Goal: Task Accomplishment & Management: Complete application form

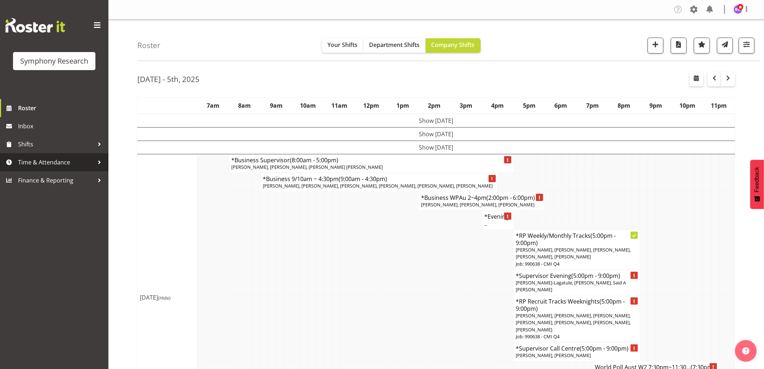
click at [46, 162] on span "Time & Attendance" at bounding box center [56, 162] width 76 height 11
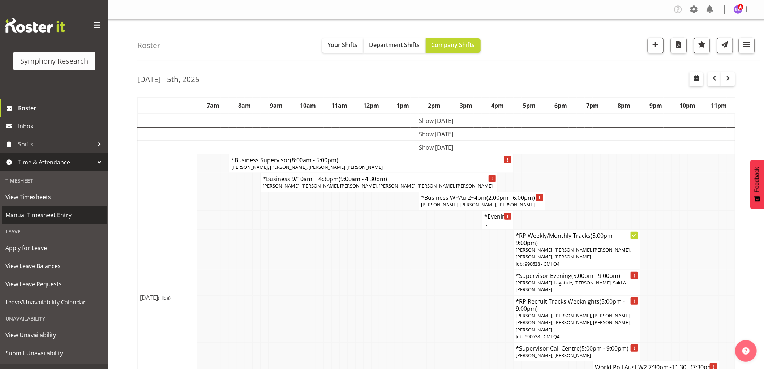
click at [45, 211] on span "Manual Timesheet Entry" at bounding box center [54, 215] width 98 height 11
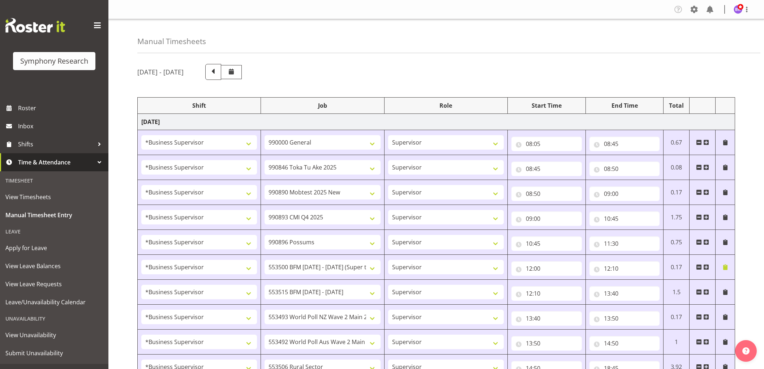
select select "1607"
select select "743"
select select "1607"
select select "9426"
select select "1607"
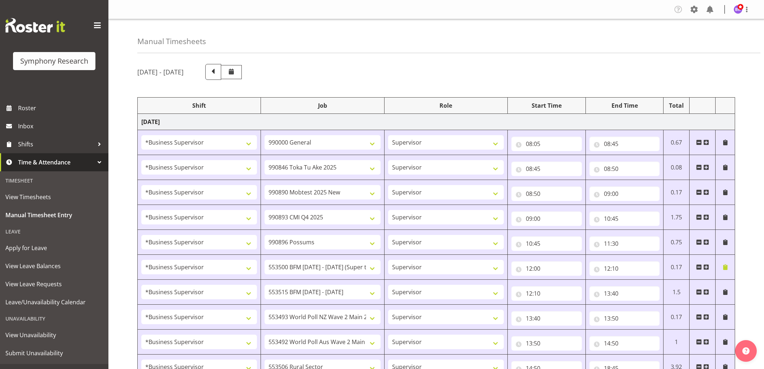
select select "10485"
select select "1607"
select select "10575"
select select "1607"
select select "10633"
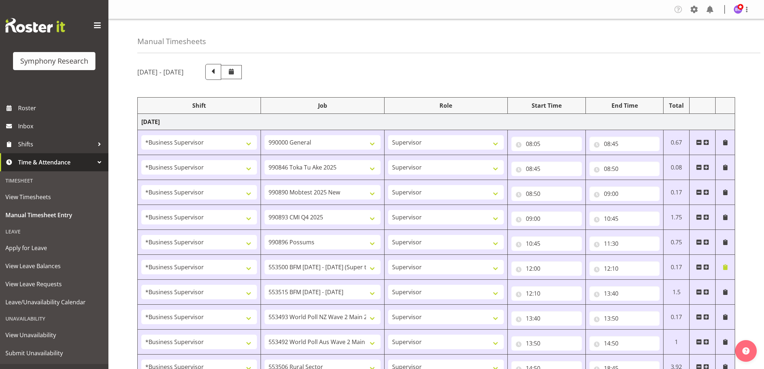
select select "1607"
select select "10733"
select select "1607"
select select "10731"
select select "1607"
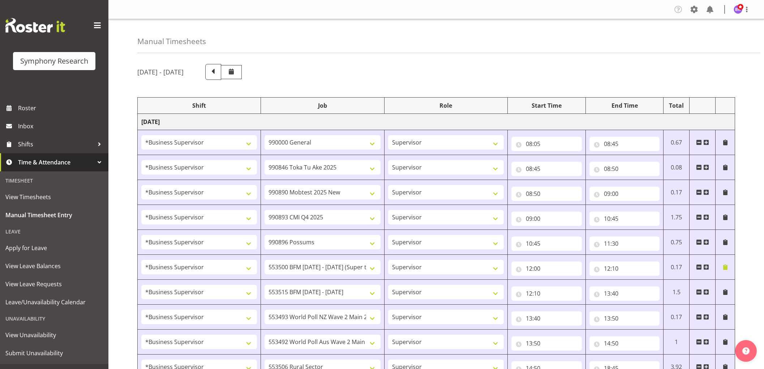
select select "10527"
select select "1607"
select select "10499"
select select "1607"
select select "10587"
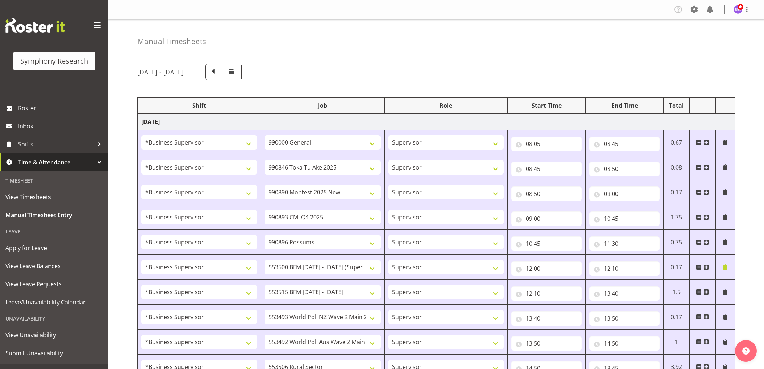
select select "1607"
select select "743"
select select "1607"
select select "10499"
select select "1607"
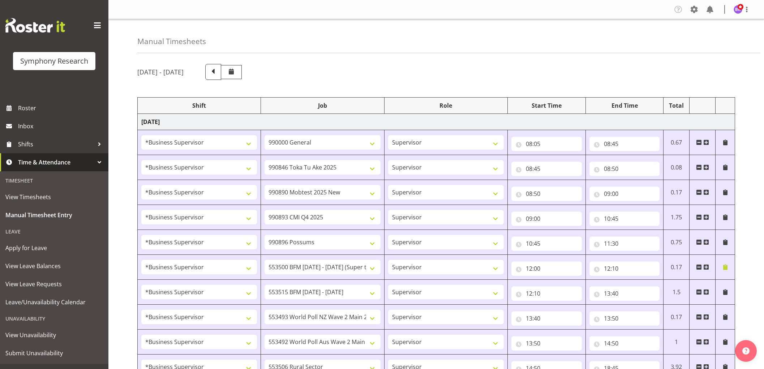
select select "10527"
select select "1607"
select select "10733"
select select "1607"
select select "10587"
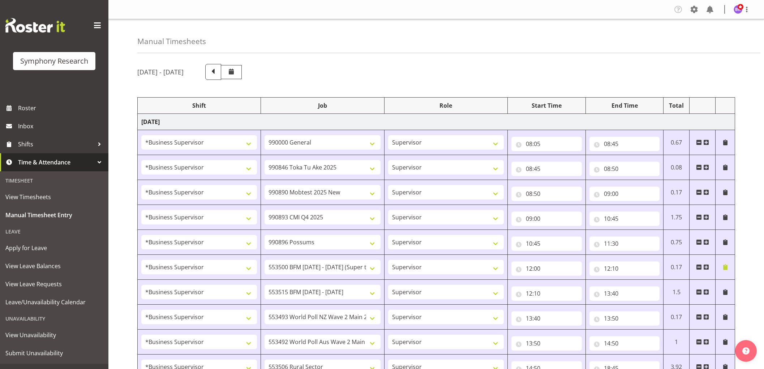
select select "1607"
select select "743"
select select "1607"
select select "743"
select select "1607"
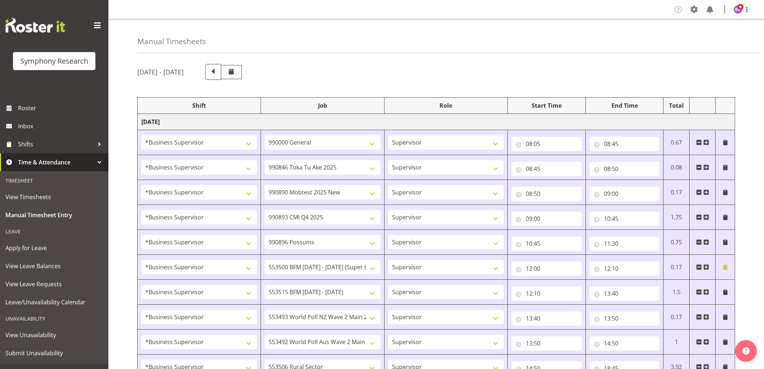
select select "10575"
select select "1607"
select select "9426"
select select "1607"
select select "10633"
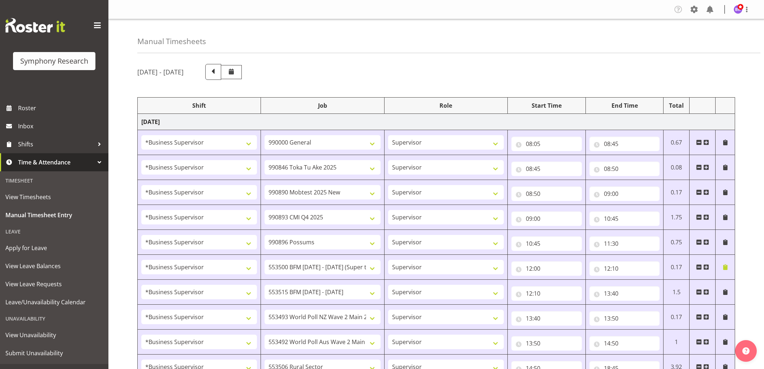
select select "1607"
select select "10731"
select select "1607"
select select "10527"
select select "1607"
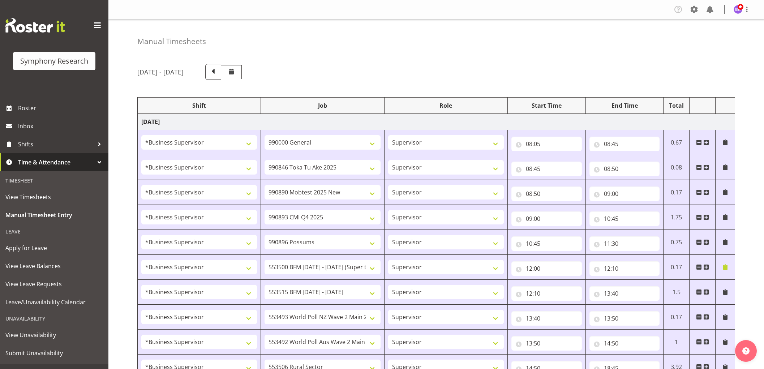
select select "10733"
select select "1607"
select select "10730"
select select "1607"
select select "10587"
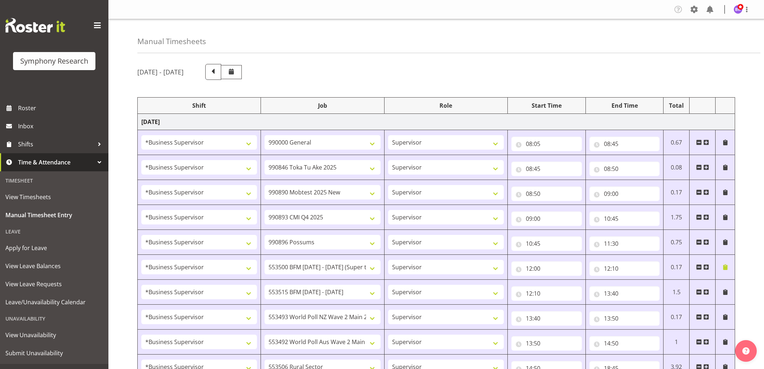
select select "1607"
select select "10733"
select select "1607"
select select "10499"
